Goal: Task Accomplishment & Management: Use online tool/utility

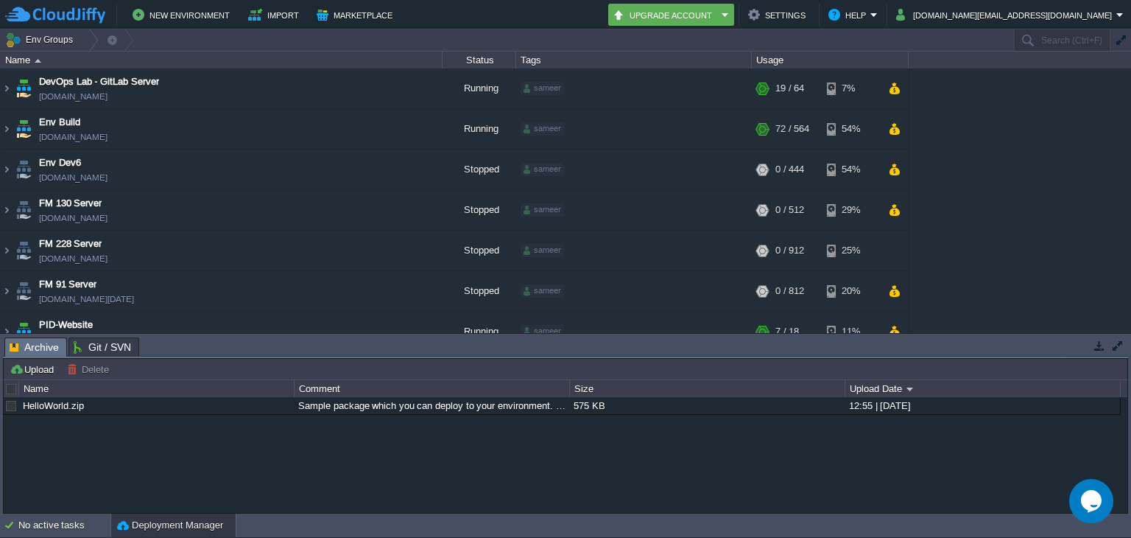
click at [1119, 40] on button "button" at bounding box center [1120, 40] width 13 height 13
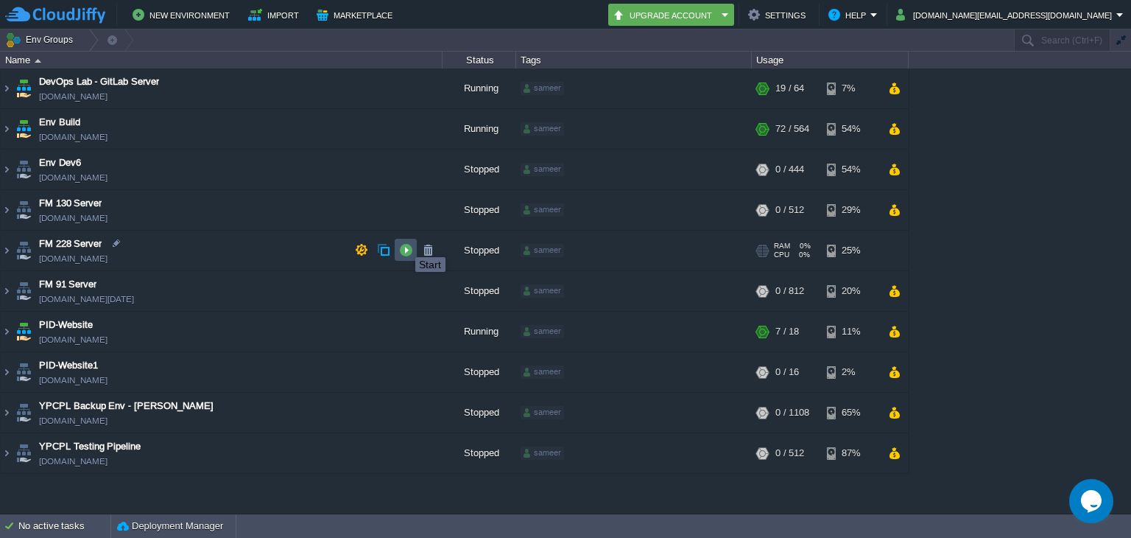
click at [404, 244] on button "button" at bounding box center [405, 249] width 13 height 13
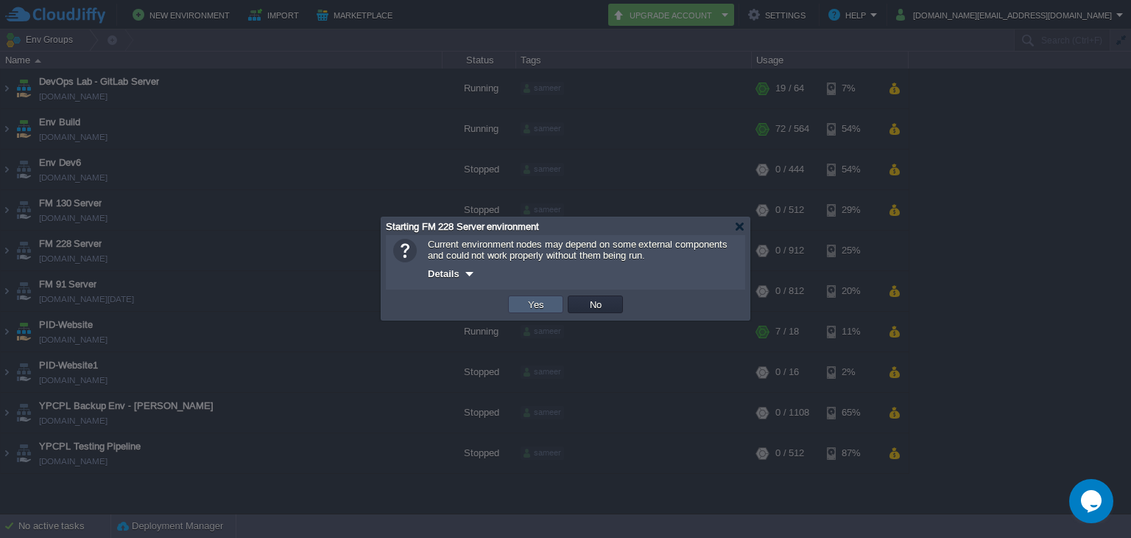
click at [549, 309] on td "Yes" at bounding box center [535, 304] width 55 height 18
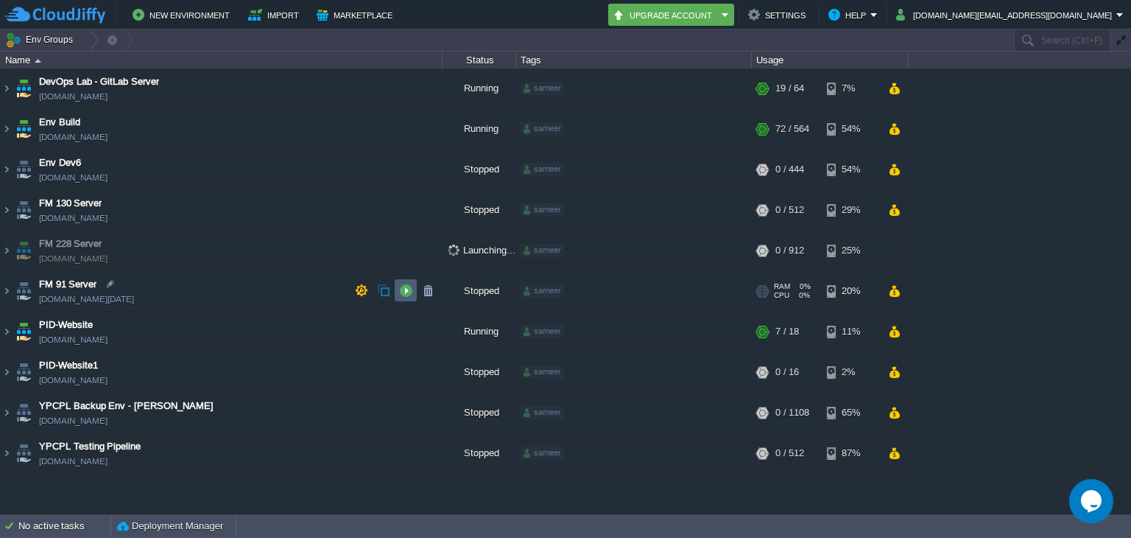
click at [406, 289] on button "button" at bounding box center [405, 289] width 13 height 13
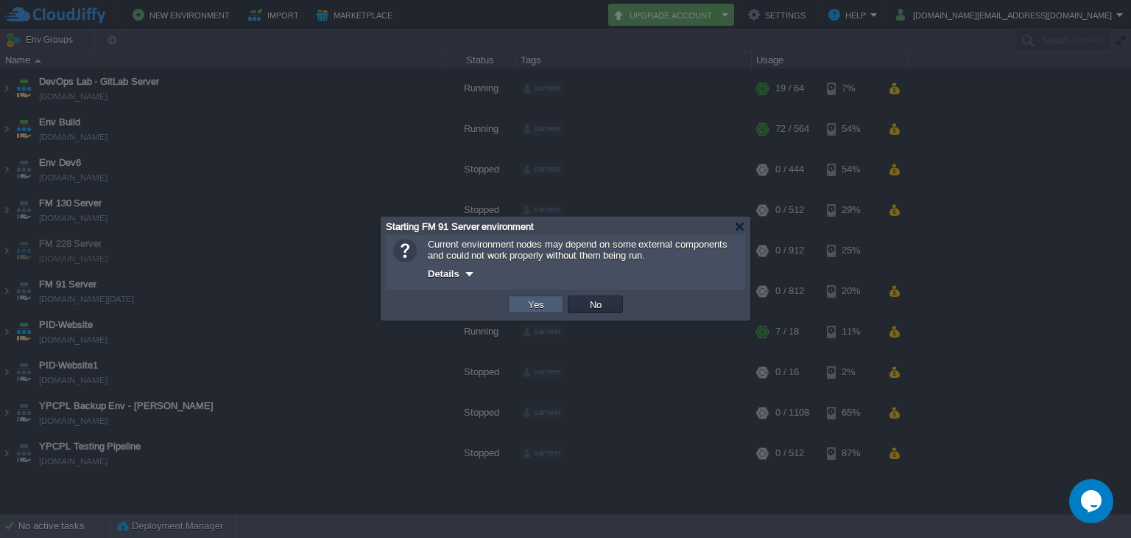
click at [540, 307] on button "Yes" at bounding box center [536, 303] width 25 height 13
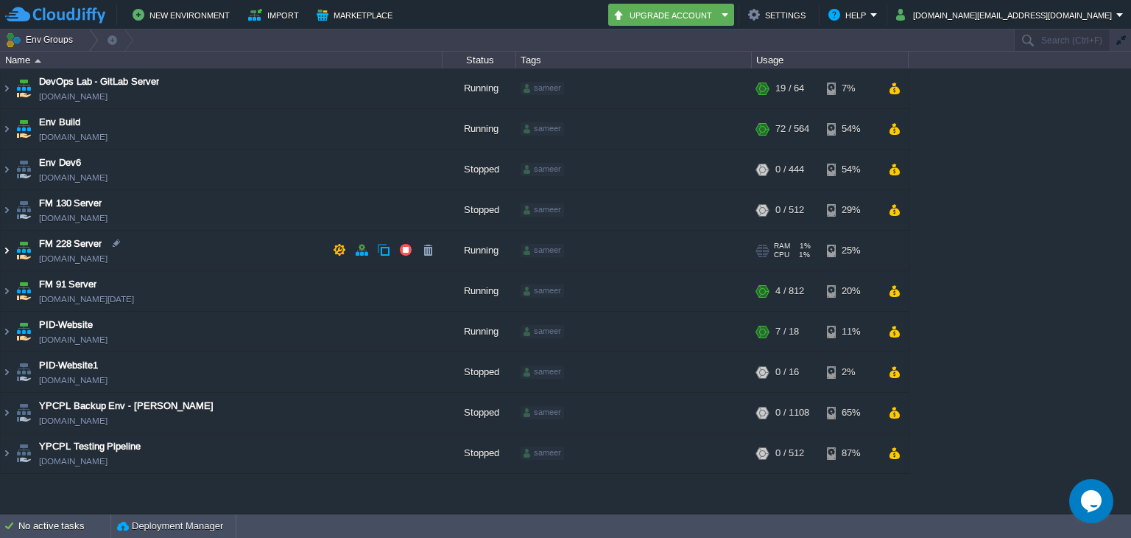
click at [1, 260] on img at bounding box center [7, 250] width 12 height 40
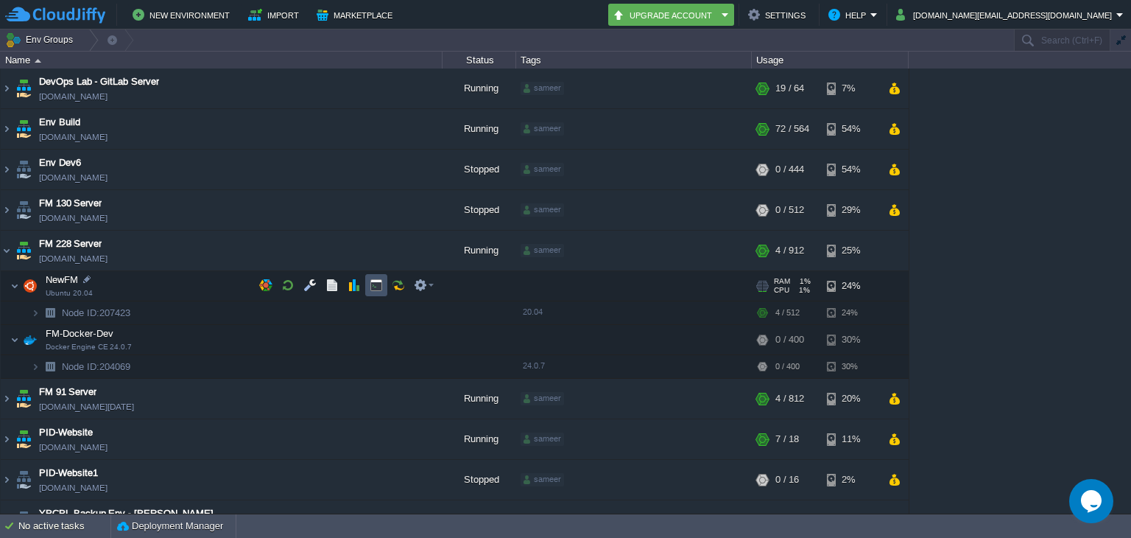
click at [376, 286] on button "button" at bounding box center [376, 284] width 13 height 13
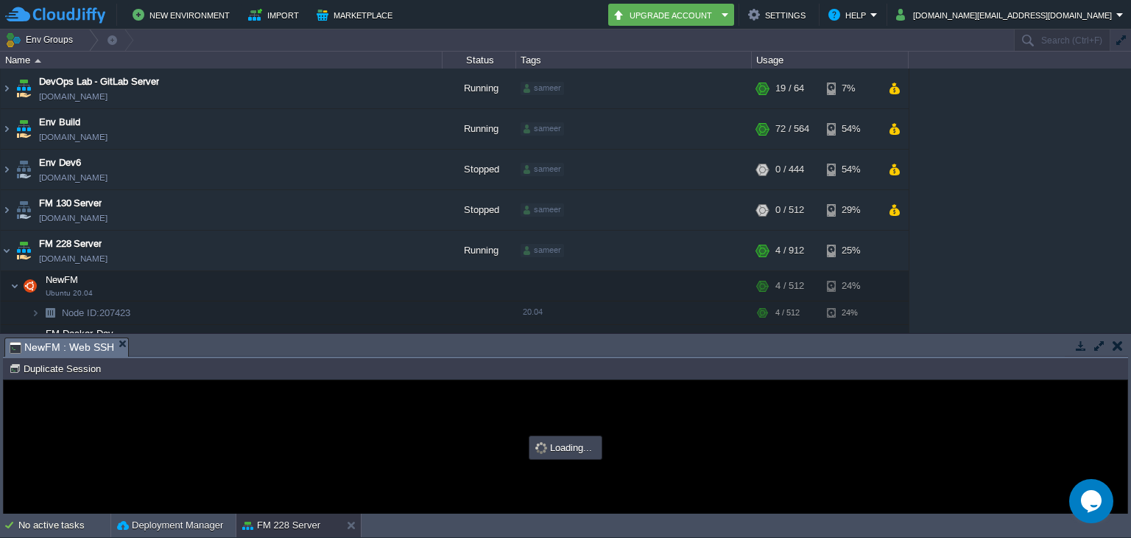
click at [1096, 347] on button "button" at bounding box center [1099, 345] width 13 height 13
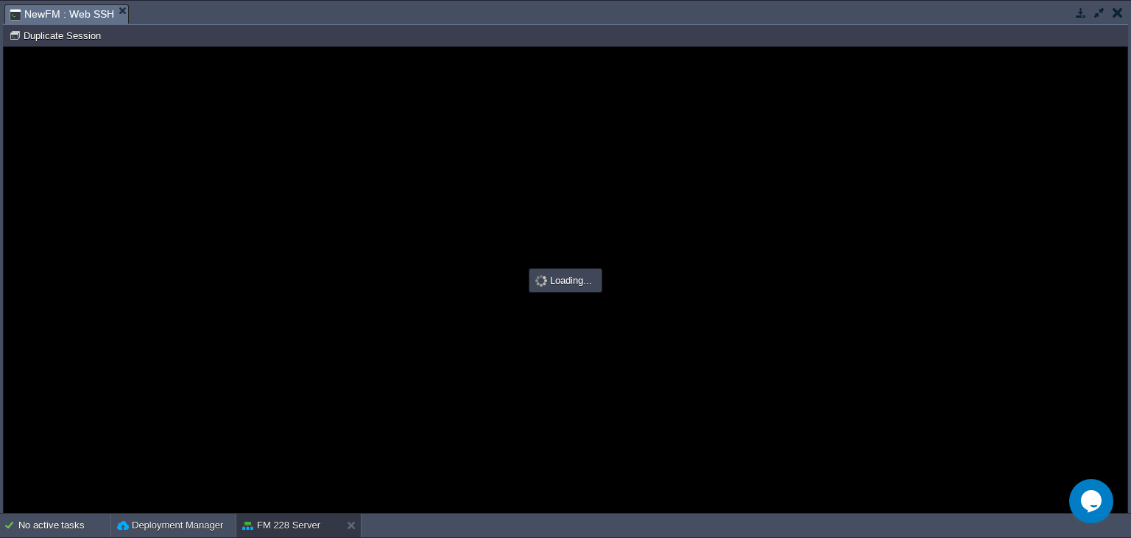
type input "#000000"
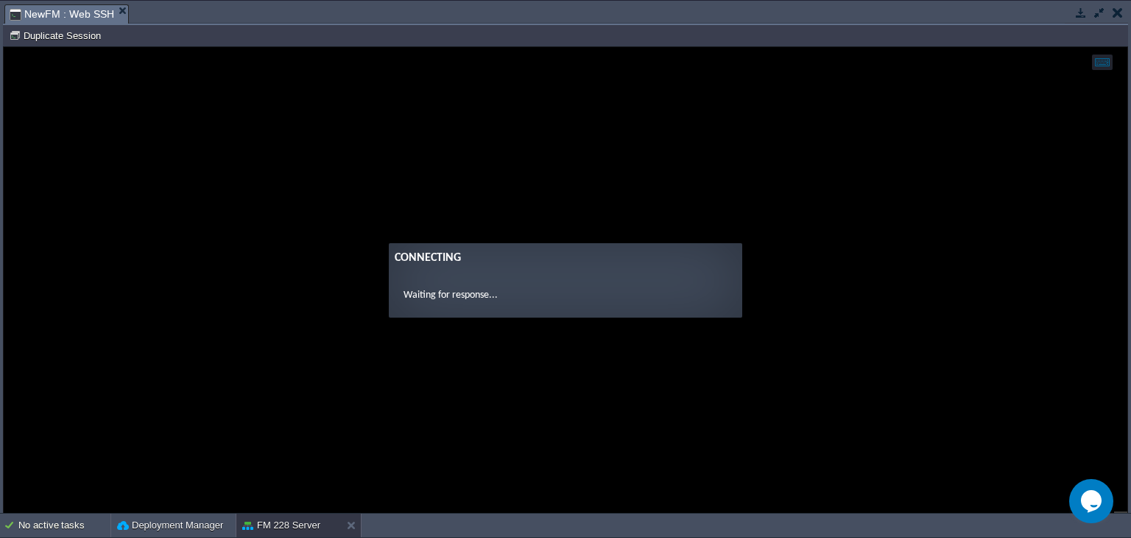
scroll to position [1, 0]
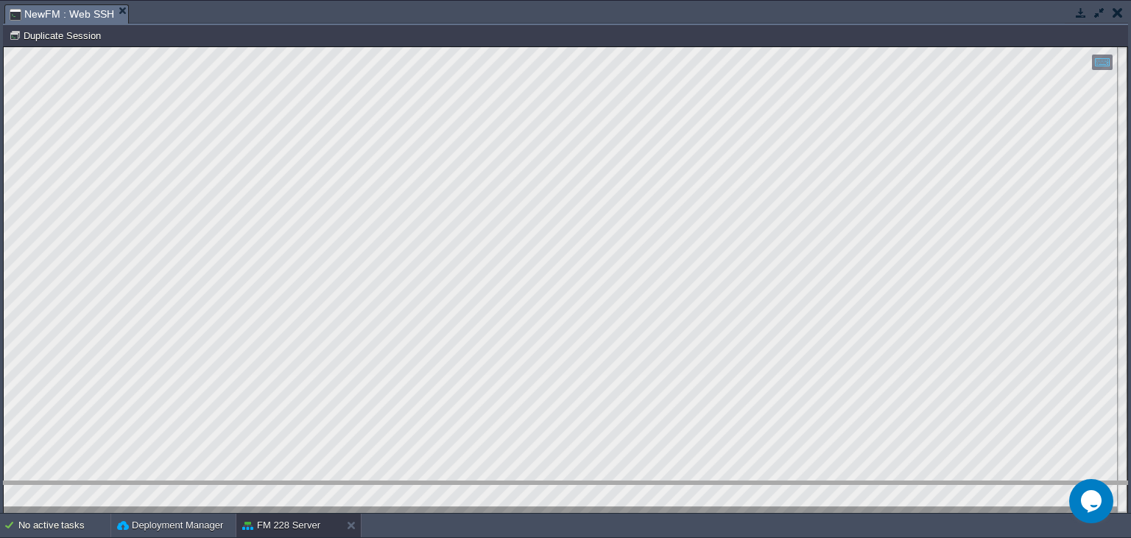
drag, startPoint x: 1119, startPoint y: 9, endPoint x: 238, endPoint y: 536, distance: 1026.4
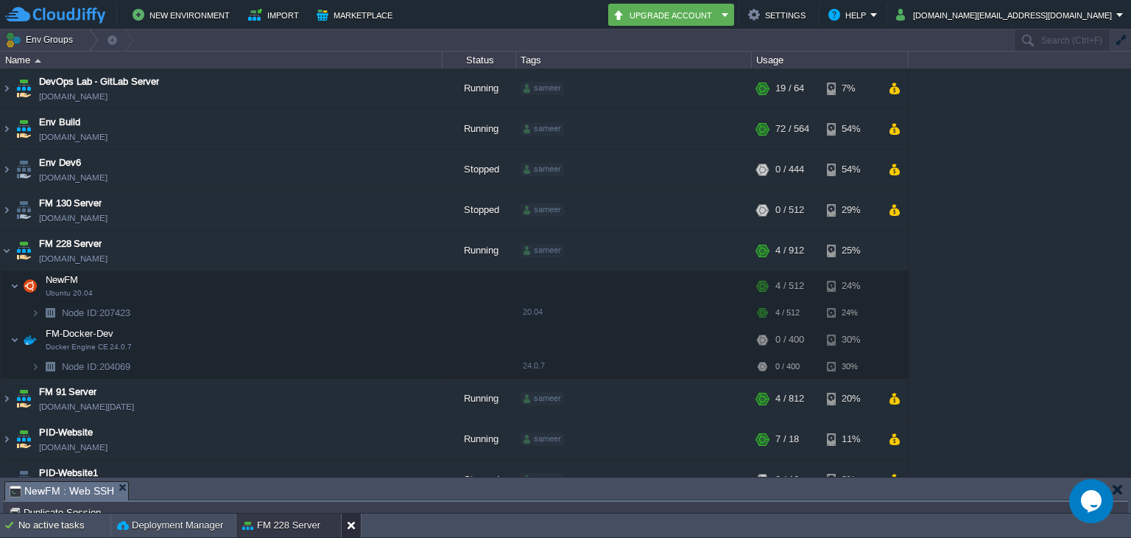
click at [345, 522] on div at bounding box center [351, 525] width 20 height 24
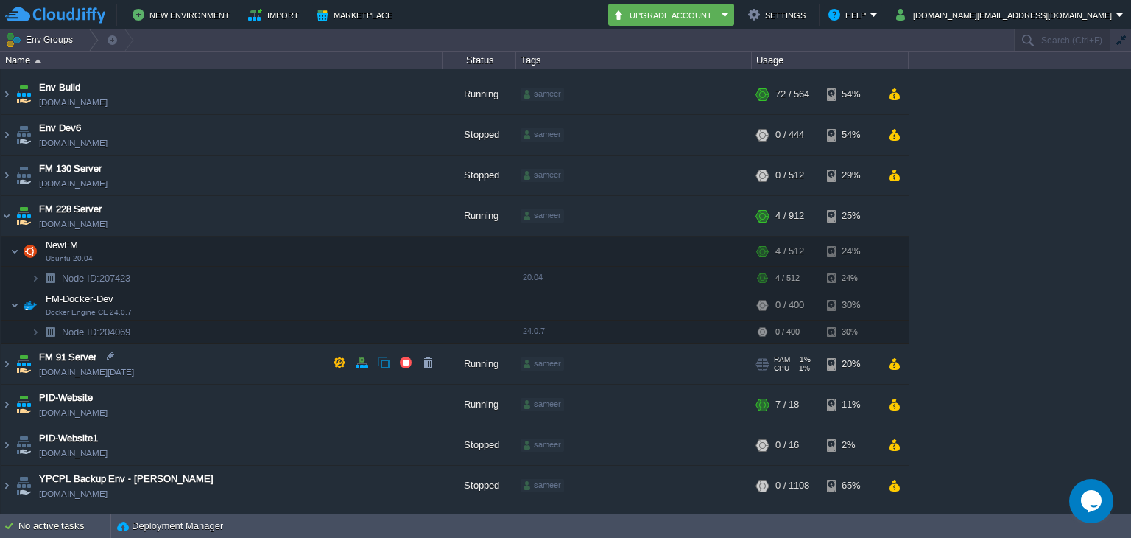
scroll to position [66, 0]
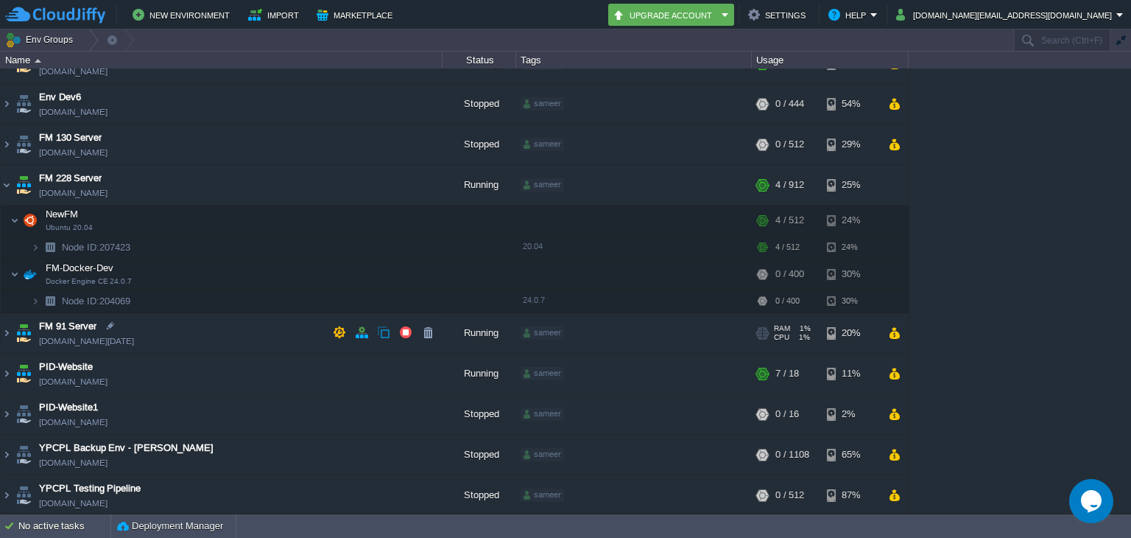
click at [267, 339] on td "FM 91 Server [DOMAIN_NAME][DATE]" at bounding box center [222, 333] width 442 height 40
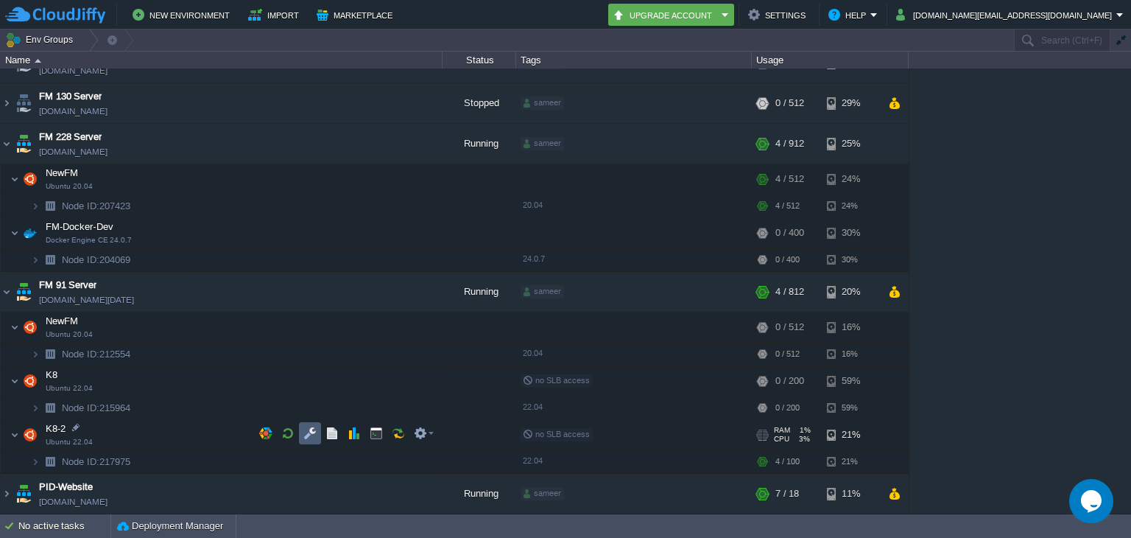
scroll to position [139, 0]
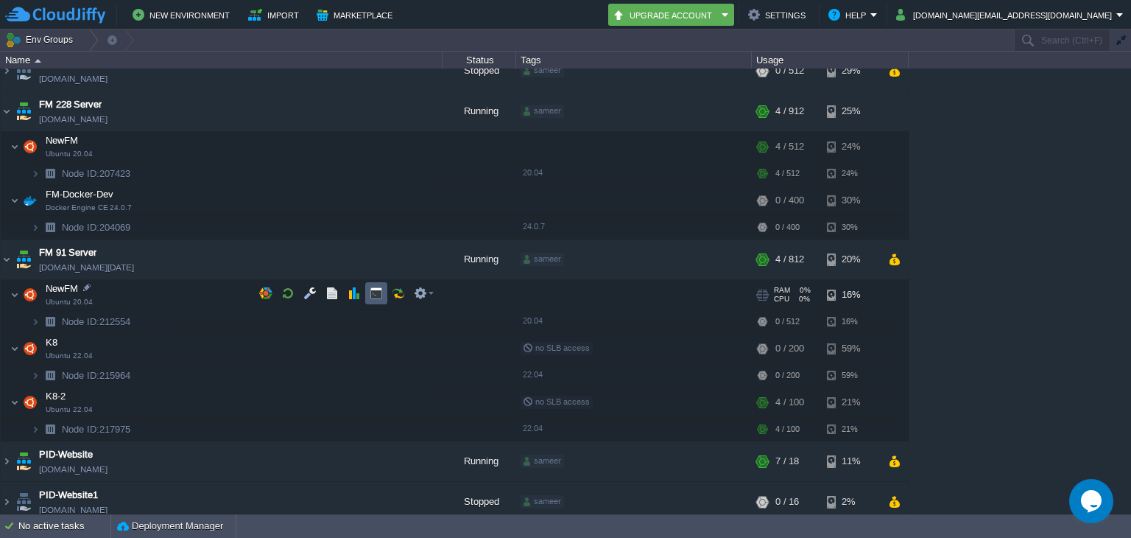
click at [374, 292] on button "button" at bounding box center [376, 292] width 13 height 13
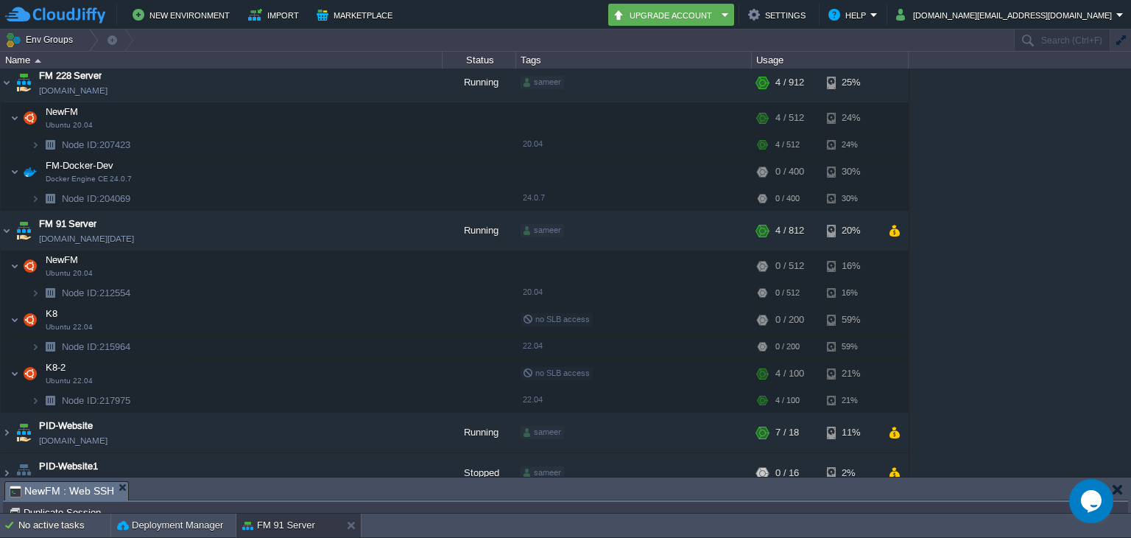
scroll to position [213, 0]
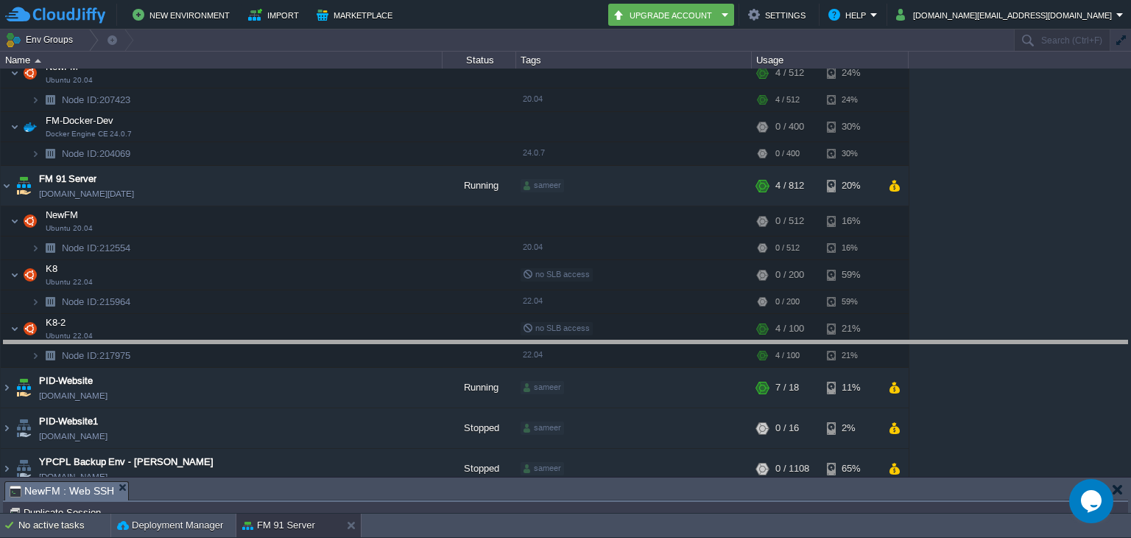
drag, startPoint x: 1000, startPoint y: 487, endPoint x: 1012, endPoint y: 335, distance: 152.1
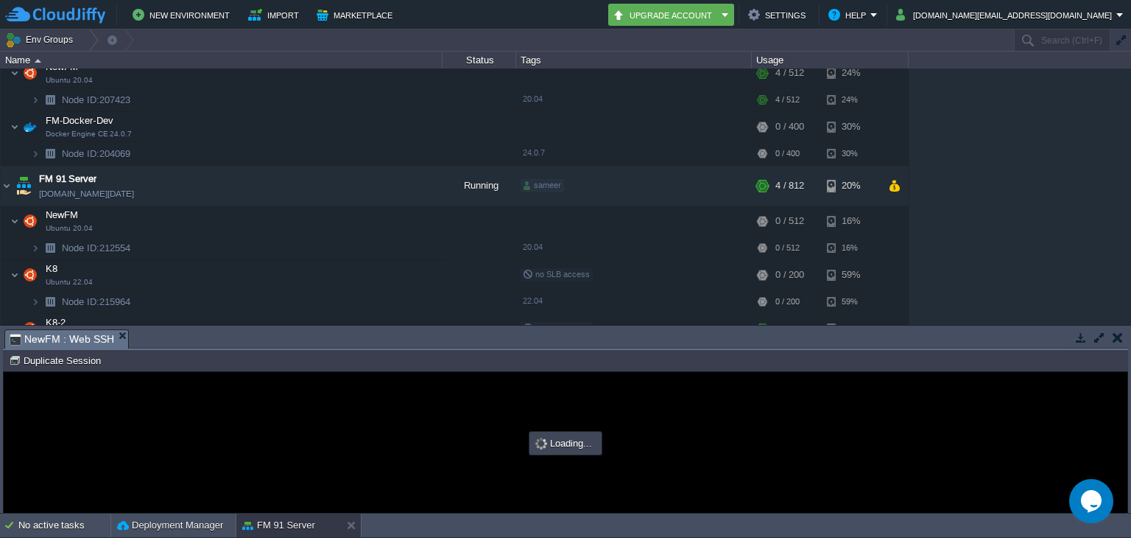
click at [1093, 337] on button "button" at bounding box center [1099, 337] width 13 height 13
type input "#000000"
click at [1100, 342] on td at bounding box center [1099, 337] width 18 height 18
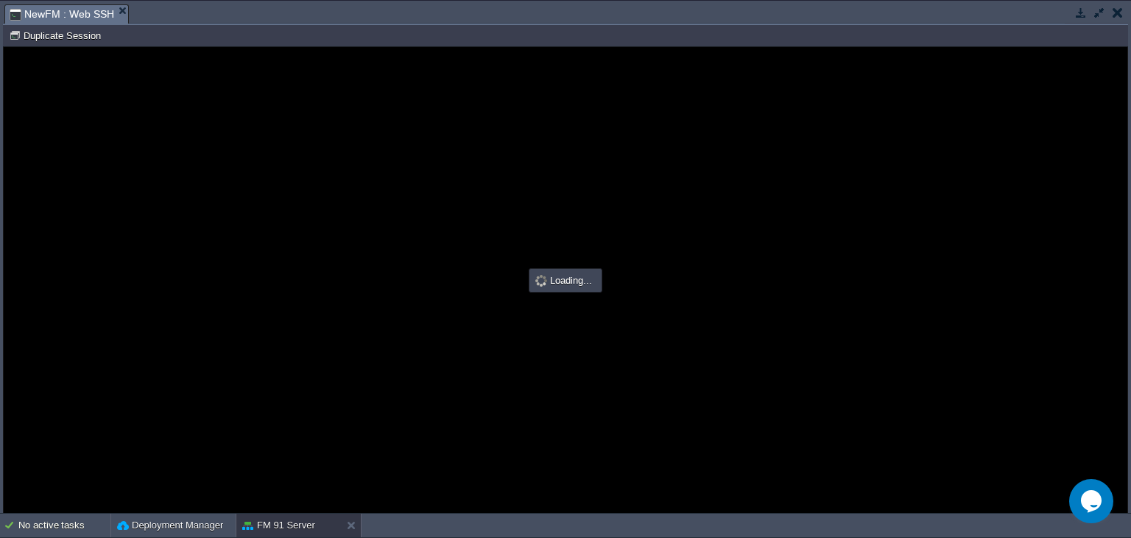
click at [1100, 335] on div at bounding box center [566, 279] width 1124 height 465
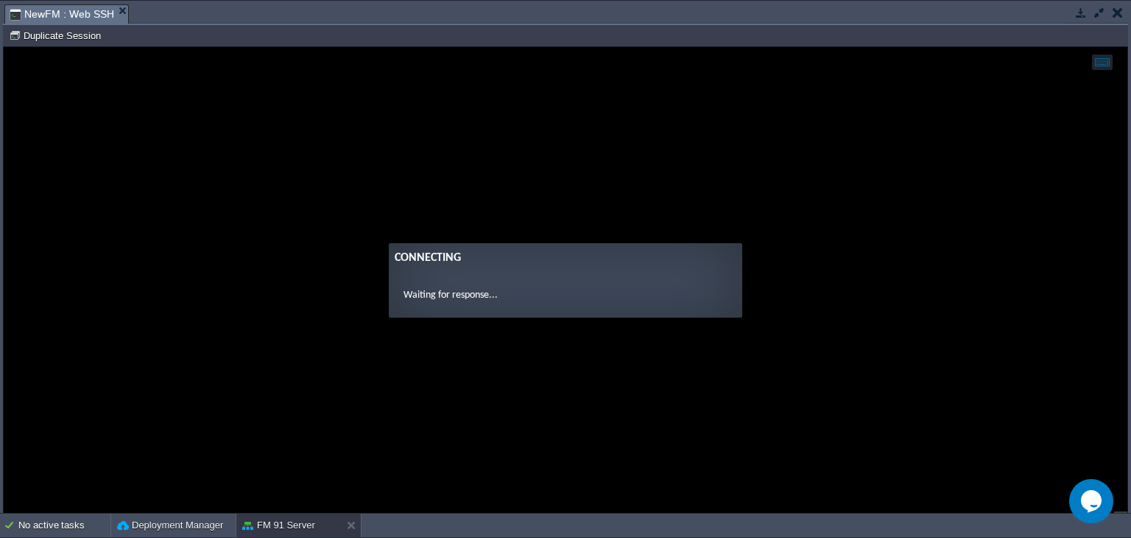
click at [499, 277] on form "Connecting Waiting for response..." at bounding box center [565, 280] width 353 height 74
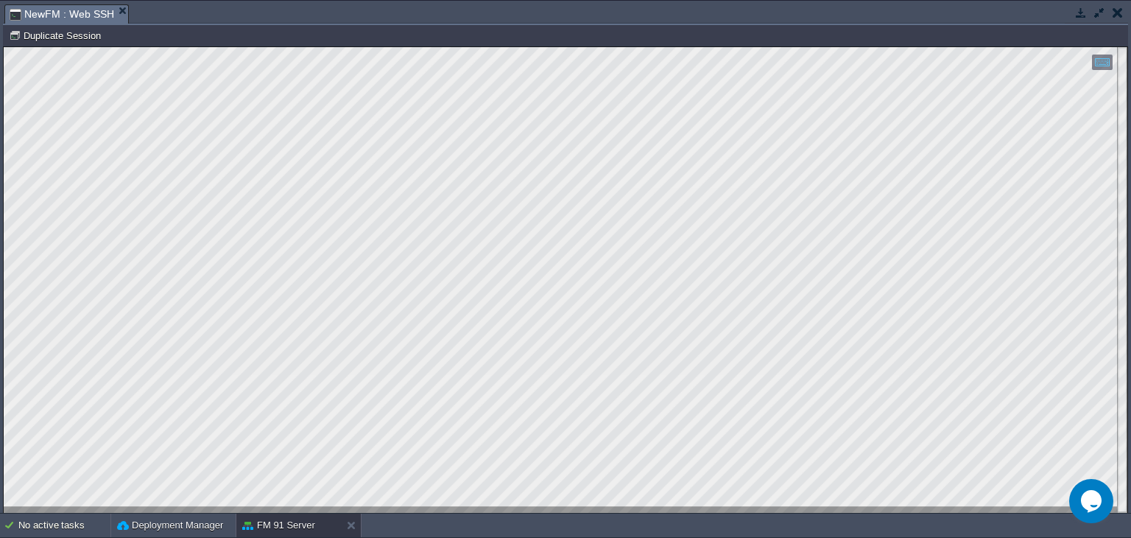
click at [1114, 18] on button "button" at bounding box center [1118, 12] width 10 height 13
